Goal: Find specific page/section: Find specific page/section

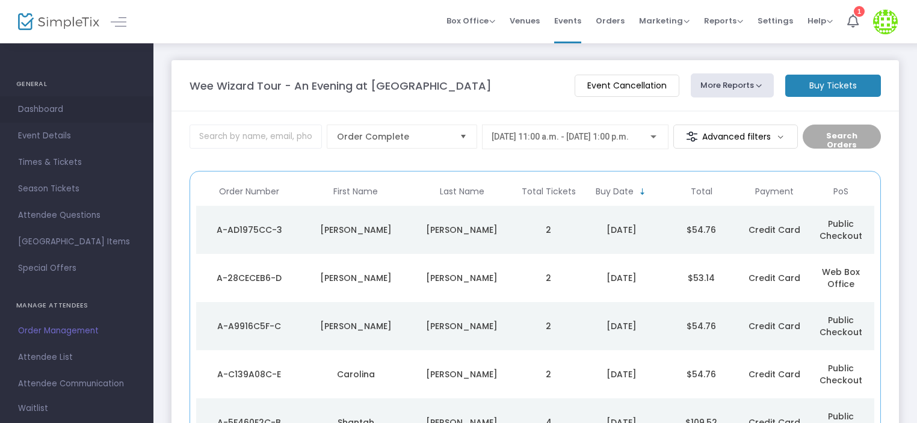
click at [39, 109] on span "Dashboard" at bounding box center [76, 110] width 117 height 16
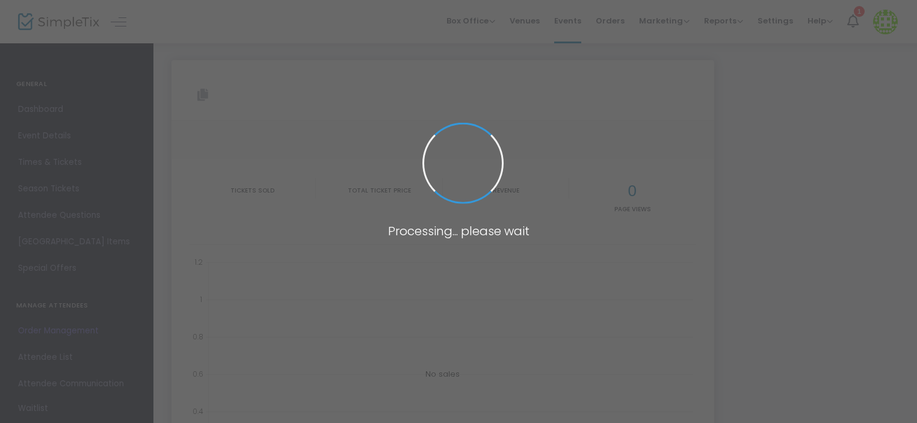
type input "[URL][DOMAIN_NAME]"
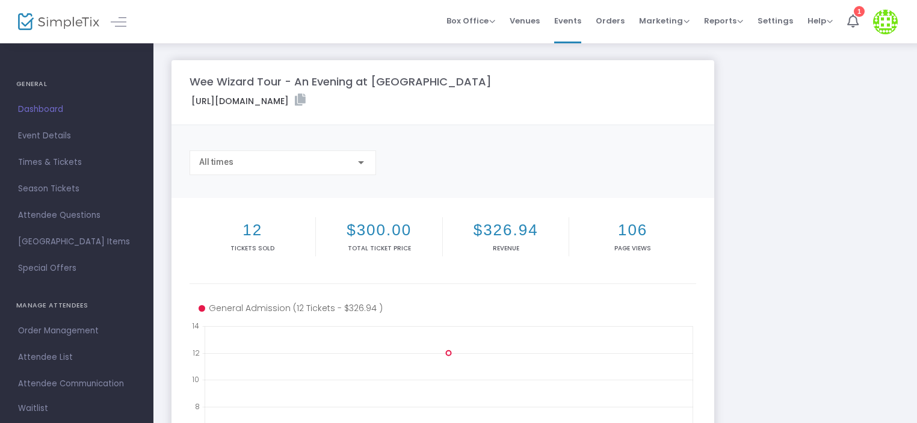
click at [26, 98] on link "Dashboard" at bounding box center [76, 109] width 153 height 26
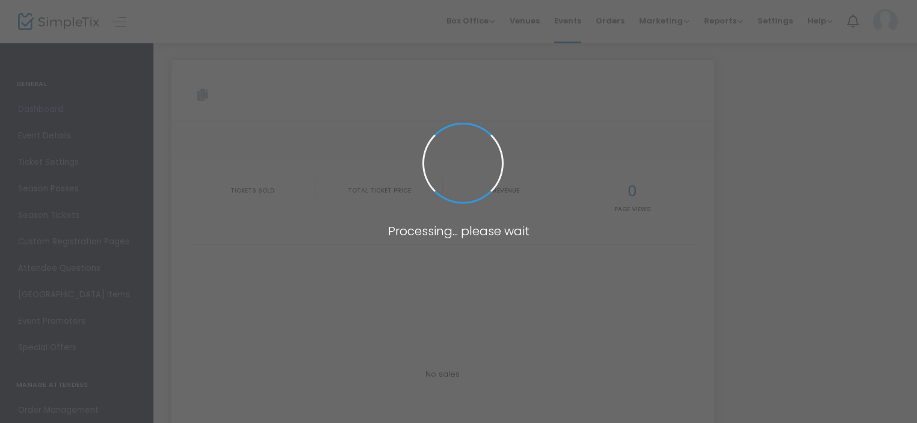
type input "[URL][DOMAIN_NAME]"
